Goal: Use online tool/utility: Use online tool/utility

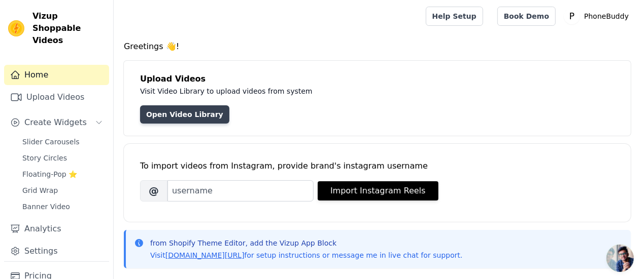
click at [188, 118] on link "Open Video Library" at bounding box center [184, 114] width 89 height 18
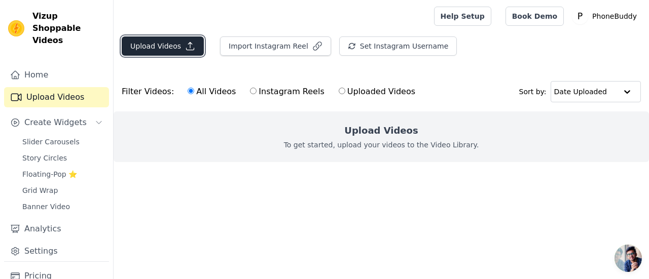
click at [177, 44] on button "Upload Videos" at bounding box center [163, 46] width 82 height 19
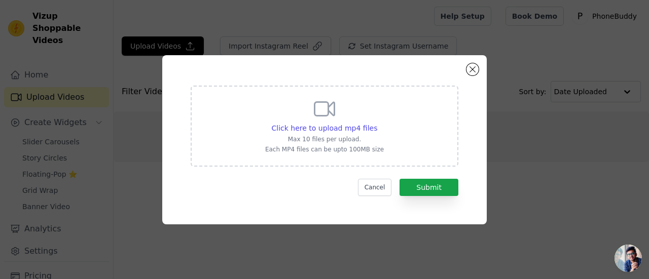
click at [284, 113] on div "Click here to upload mp4 files Max 10 files per upload. Each MP4 files can be u…" at bounding box center [324, 125] width 119 height 57
click at [377, 123] on input "Click here to upload mp4 files Max 10 files per upload. Each MP4 files can be u…" at bounding box center [377, 123] width 1 height 1
type input "C:\fakepath\b5c7f9a186324873b409f894dbf37517.HD-720p-1.6Mbps-39849118.mp4"
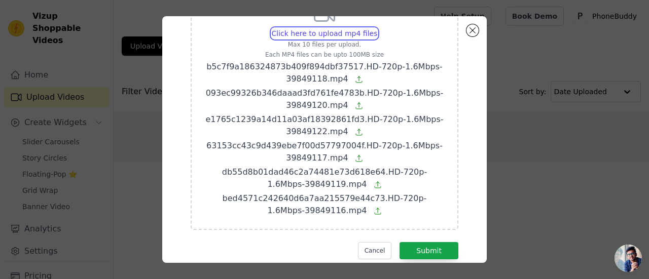
scroll to position [80, 0]
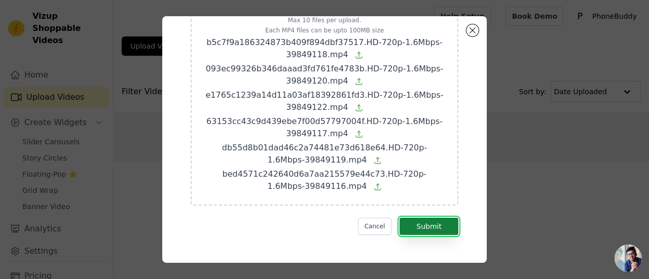
click at [426, 226] on button "Submit" at bounding box center [429, 226] width 59 height 17
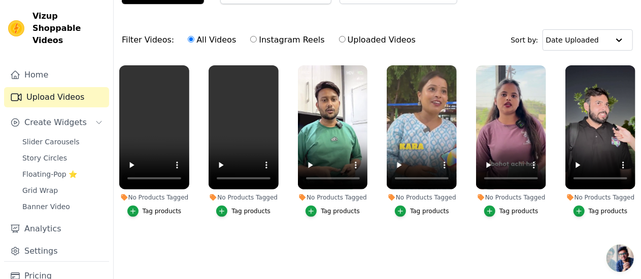
scroll to position [55, 0]
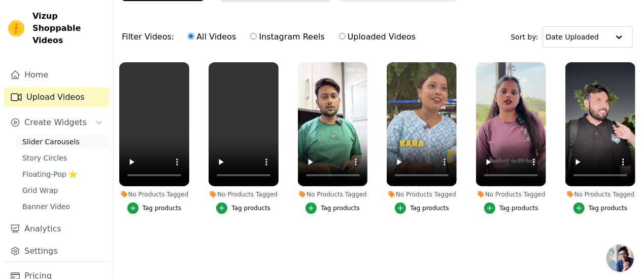
click at [69, 137] on span "Slider Carousels" at bounding box center [50, 142] width 57 height 10
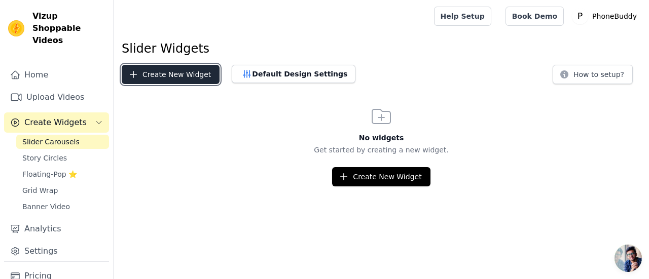
click at [194, 76] on button "Create New Widget" at bounding box center [171, 74] width 98 height 19
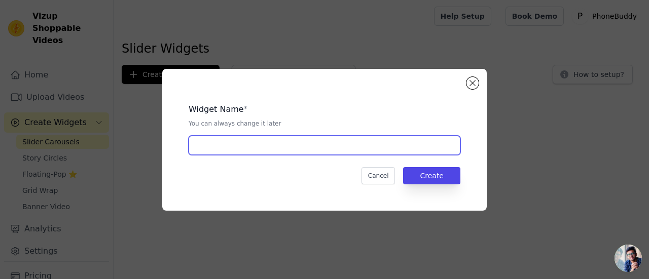
click at [273, 147] on input "text" at bounding box center [325, 145] width 272 height 19
type input "Slide"
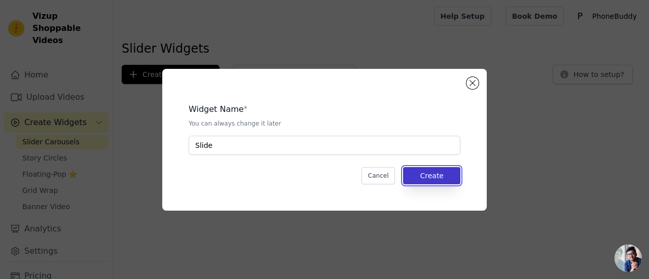
click at [433, 180] on button "Create" at bounding box center [431, 175] width 57 height 17
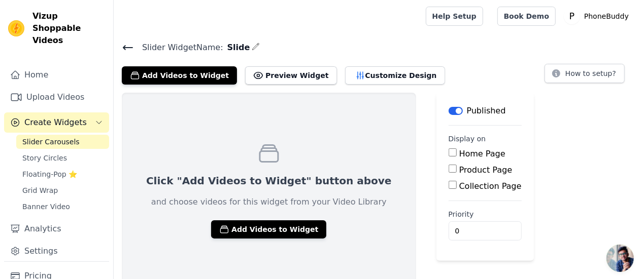
click at [448, 168] on input "Product Page" at bounding box center [452, 169] width 8 height 8
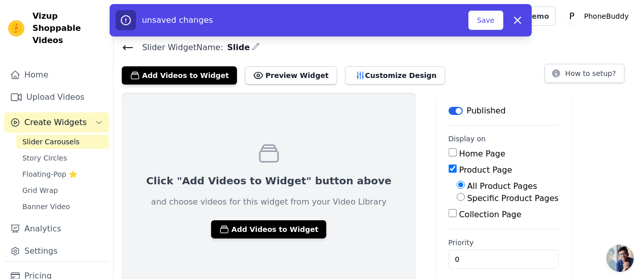
click at [448, 170] on input "Product Page" at bounding box center [452, 169] width 8 height 8
checkbox input "false"
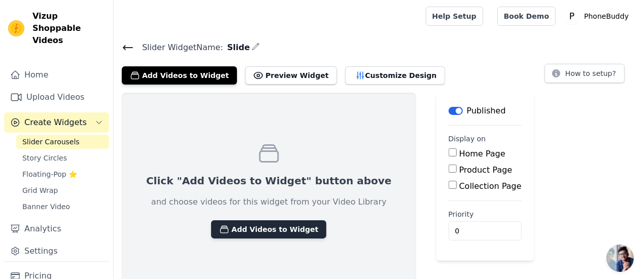
click at [255, 227] on button "Add Videos to Widget" at bounding box center [268, 230] width 115 height 18
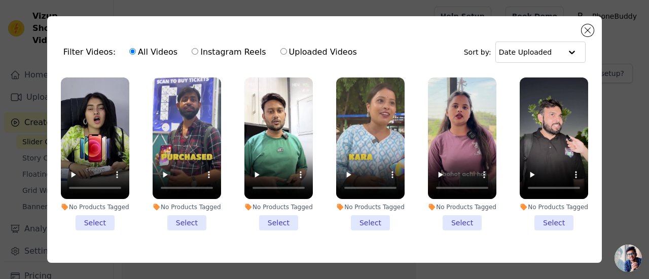
click at [95, 220] on li "No Products Tagged Select" at bounding box center [95, 154] width 68 height 153
click at [0, 0] on input "No Products Tagged Select" at bounding box center [0, 0] width 0 height 0
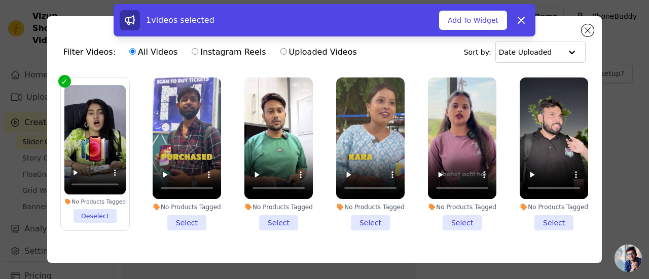
drag, startPoint x: 169, startPoint y: 220, endPoint x: 196, endPoint y: 221, distance: 26.9
click at [169, 220] on li "No Products Tagged Select" at bounding box center [187, 154] width 68 height 153
click at [0, 0] on input "No Products Tagged Select" at bounding box center [0, 0] width 0 height 0
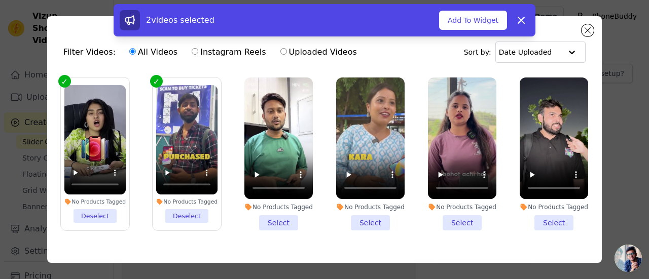
click at [282, 223] on li "No Products Tagged Select" at bounding box center [278, 154] width 68 height 153
click at [0, 0] on input "No Products Tagged Select" at bounding box center [0, 0] width 0 height 0
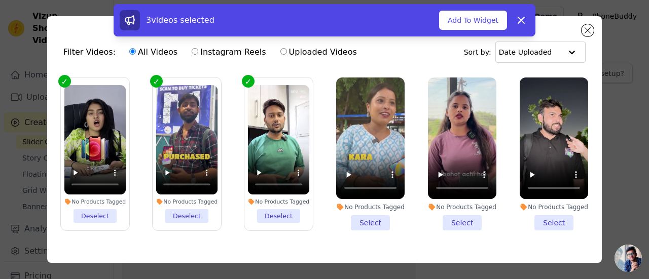
click at [358, 222] on li "No Products Tagged Select" at bounding box center [370, 154] width 68 height 153
click at [0, 0] on input "No Products Tagged Select" at bounding box center [0, 0] width 0 height 0
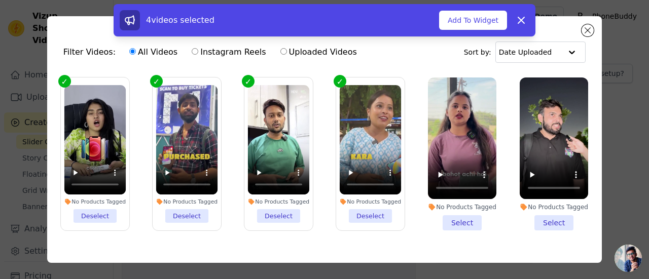
click at [448, 222] on li "No Products Tagged Select" at bounding box center [462, 154] width 68 height 153
click at [0, 0] on input "No Products Tagged Select" at bounding box center [0, 0] width 0 height 0
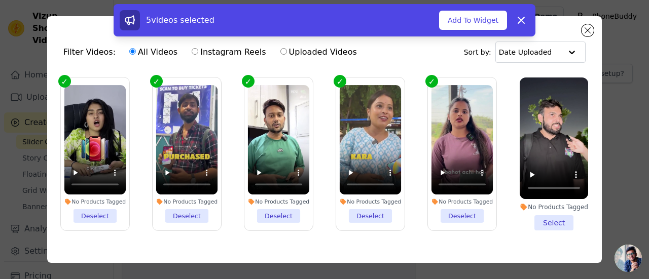
click at [548, 222] on li "No Products Tagged Select" at bounding box center [554, 154] width 68 height 153
click at [0, 0] on input "No Products Tagged Select" at bounding box center [0, 0] width 0 height 0
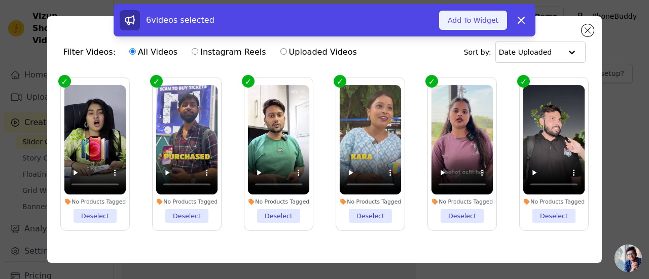
click at [488, 25] on button "Add To Widget" at bounding box center [473, 20] width 68 height 19
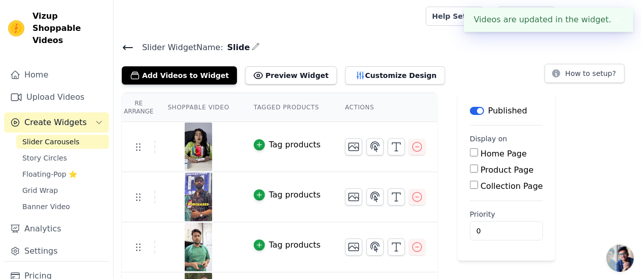
click at [616, 21] on button "✖" at bounding box center [617, 20] width 12 height 12
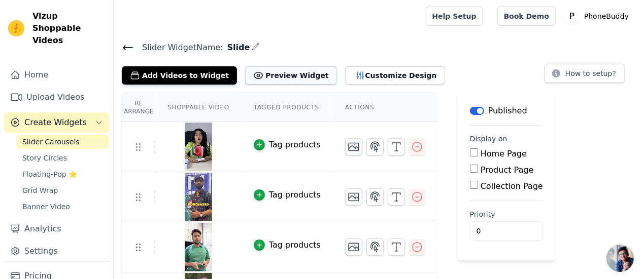
click at [267, 69] on button "Preview Widget" at bounding box center [290, 75] width 91 height 18
drag, startPoint x: 222, startPoint y: 45, endPoint x: 232, endPoint y: 45, distance: 10.2
click at [232, 45] on span "Slide" at bounding box center [236, 48] width 27 height 12
click at [223, 45] on span "Slide" at bounding box center [236, 48] width 27 height 12
drag, startPoint x: 221, startPoint y: 45, endPoint x: 236, endPoint y: 45, distance: 15.2
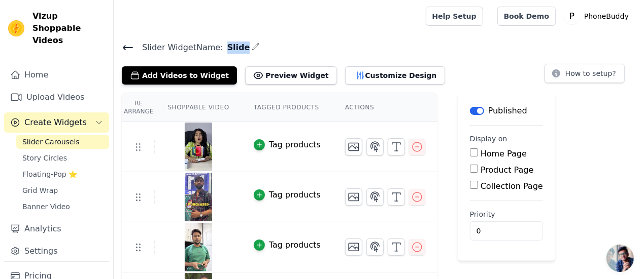
click at [236, 45] on span "Slide" at bounding box center [236, 48] width 27 height 12
copy span "Slide"
